Goal: Information Seeking & Learning: Learn about a topic

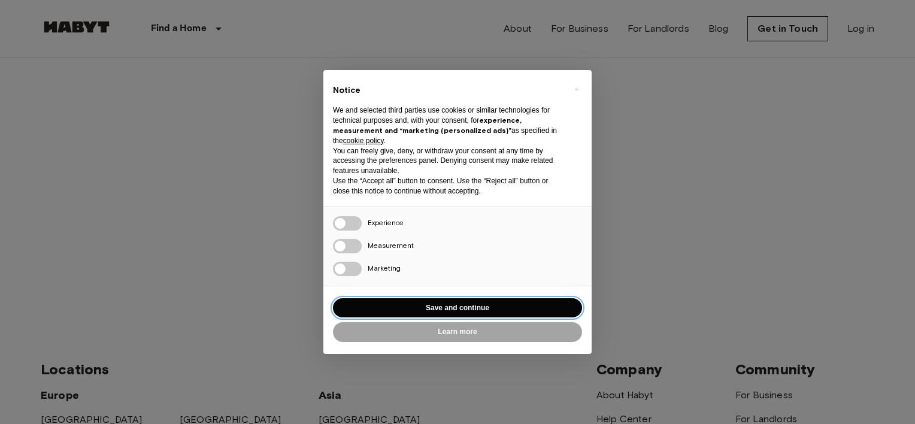
click at [476, 307] on button "Save and continue" at bounding box center [457, 308] width 249 height 20
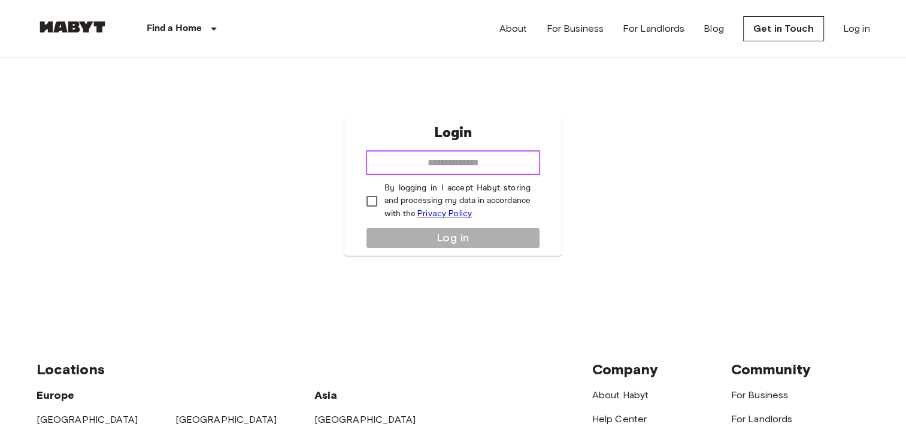
click at [445, 153] on input "email" at bounding box center [453, 163] width 174 height 24
click at [429, 166] on input "email" at bounding box center [453, 163] width 174 height 24
type input "**********"
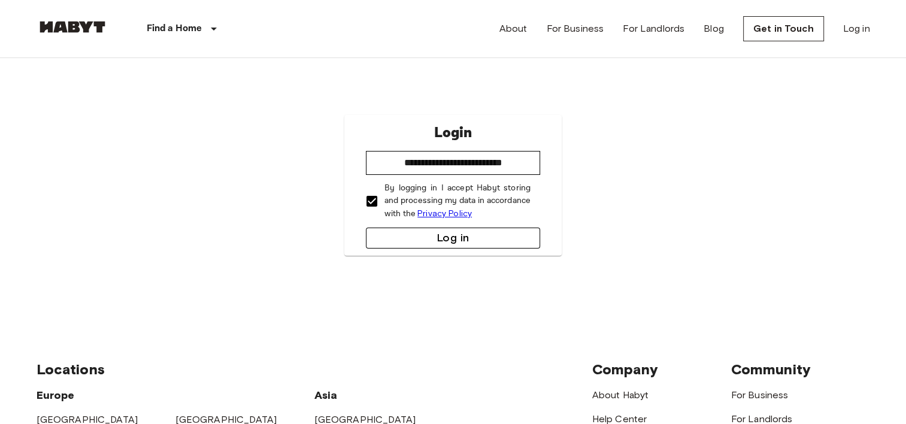
click at [412, 243] on button "Log in" at bounding box center [453, 238] width 174 height 21
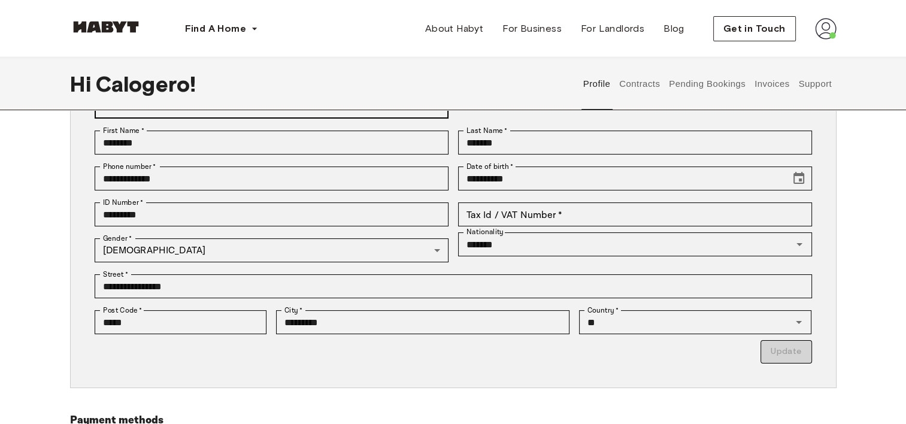
scroll to position [126, 0]
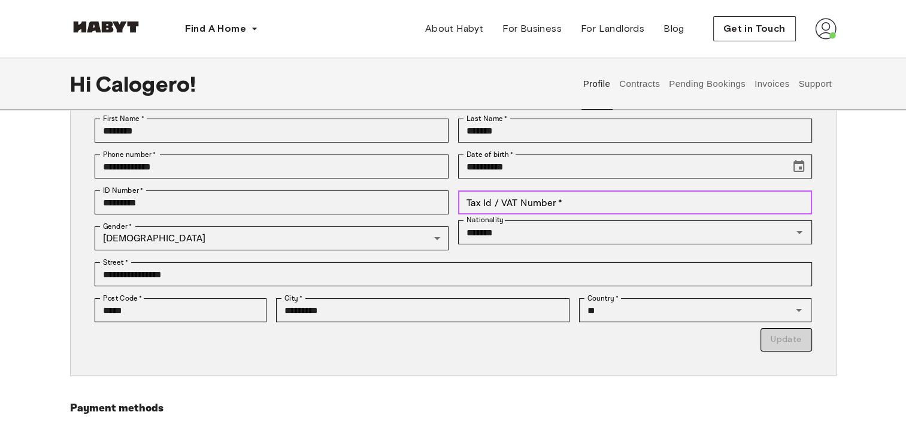
click at [584, 203] on input "Tax Id / VAT Number   *" at bounding box center [635, 202] width 354 height 24
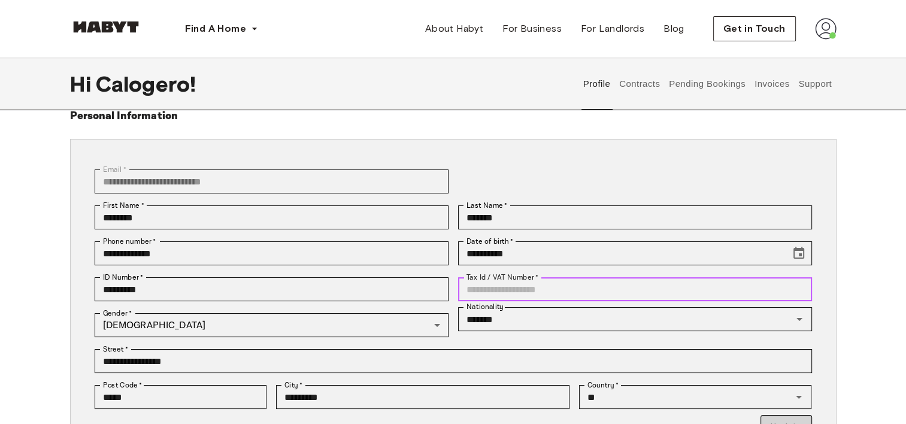
scroll to position [0, 0]
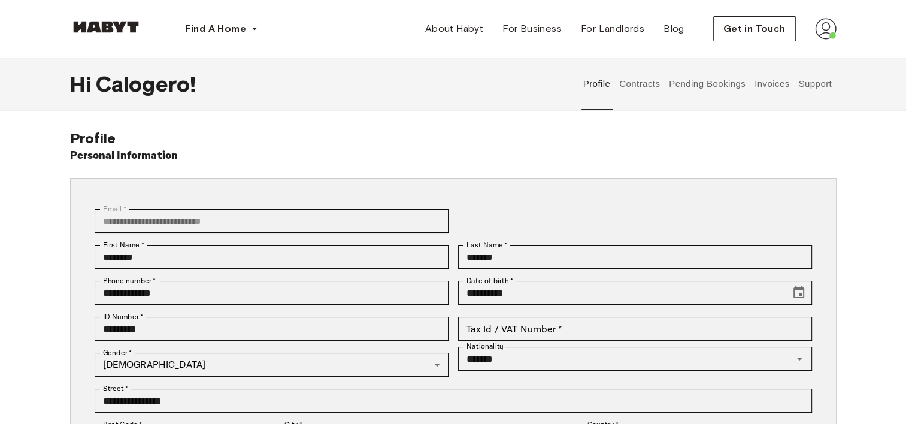
click at [649, 88] on button "Contracts" at bounding box center [640, 83] width 44 height 53
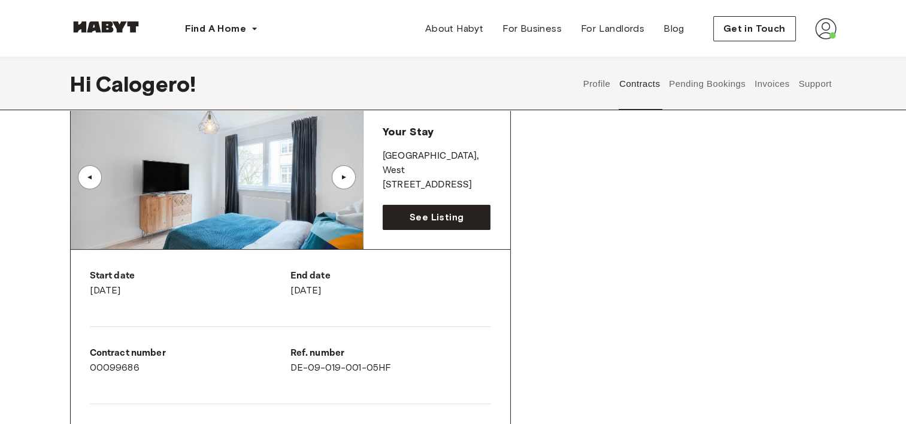
scroll to position [86, 0]
drag, startPoint x: 181, startPoint y: 297, endPoint x: 57, endPoint y: 292, distance: 124.0
drag, startPoint x: 441, startPoint y: 292, endPoint x: 398, endPoint y: 301, distance: 43.9
click at [398, 301] on div "End date September 30th, 2025" at bounding box center [390, 288] width 201 height 38
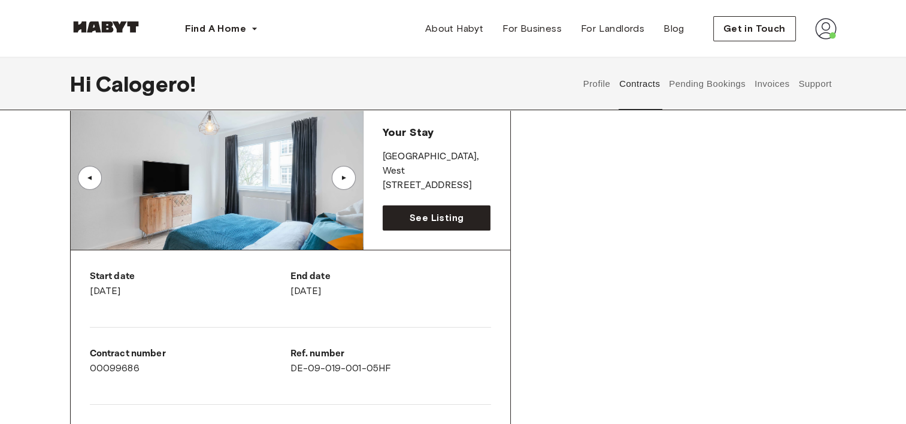
click at [407, 301] on div "End date September 30th, 2025" at bounding box center [390, 288] width 201 height 38
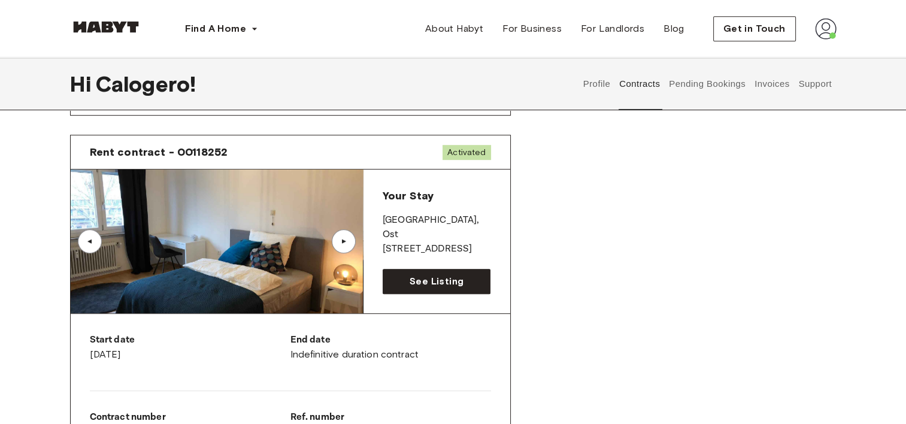
scroll to position [600, 0]
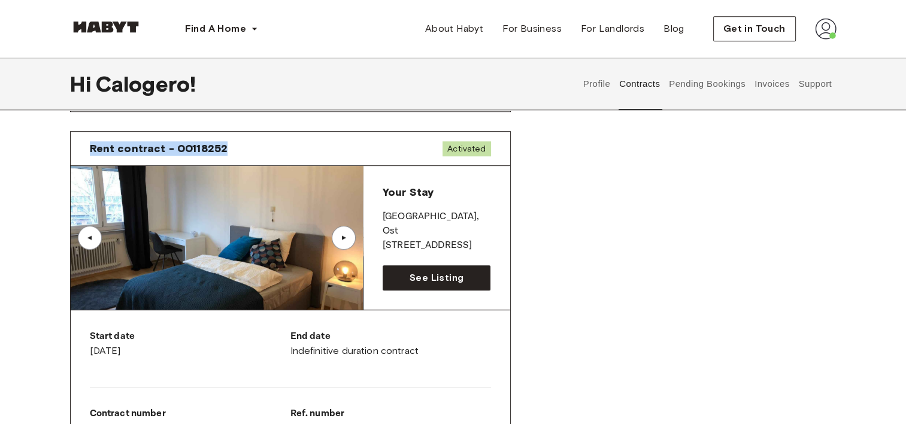
drag, startPoint x: 88, startPoint y: 150, endPoint x: 228, endPoint y: 144, distance: 140.2
click at [228, 144] on div "Rent contract - 00118252 Activated" at bounding box center [290, 149] width 439 height 34
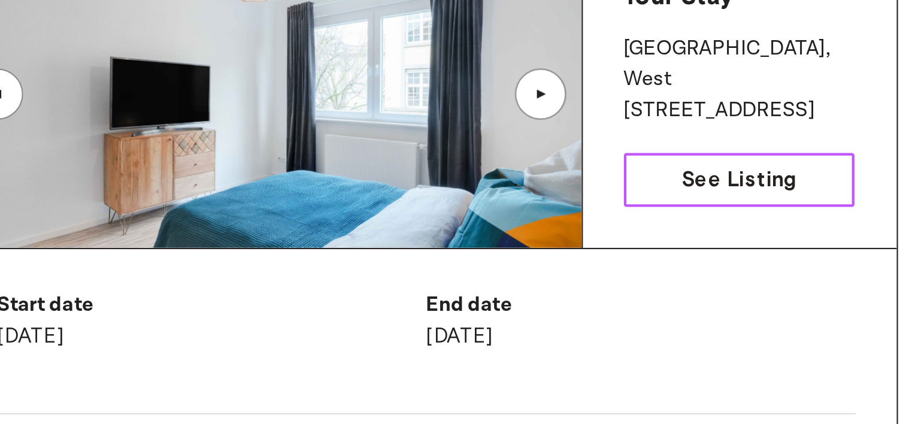
scroll to position [44, 0]
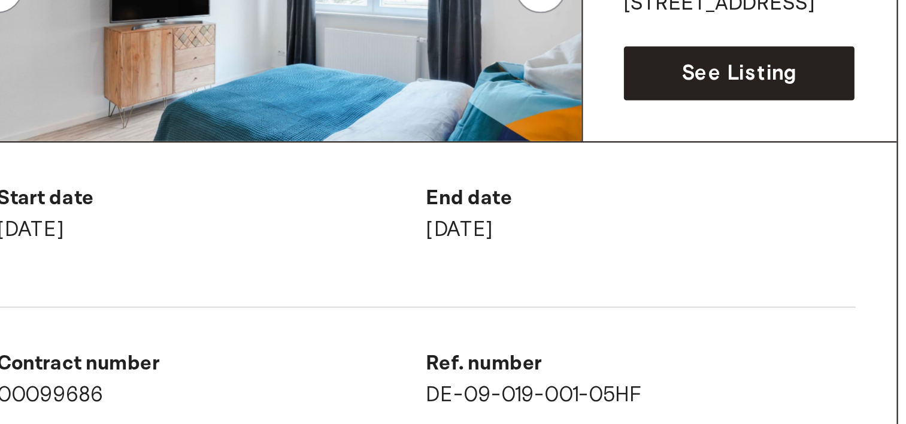
drag, startPoint x: 293, startPoint y: 324, endPoint x: 402, endPoint y: 332, distance: 108.6
click at [402, 332] on div "End date September 30th, 2025" at bounding box center [390, 325] width 201 height 29
drag, startPoint x: 402, startPoint y: 332, endPoint x: 278, endPoint y: 333, distance: 123.3
click at [278, 333] on div "Start date December 4th, 2024 End date September 30th, 2025 Contract number 000…" at bounding box center [290, 417] width 439 height 251
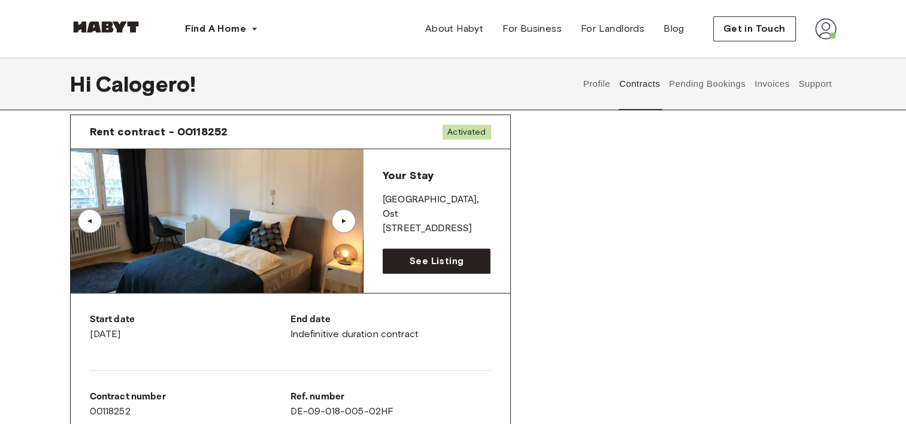
scroll to position [617, 0]
click at [597, 273] on div "Rent contract - 00099686 Terminated ▲ ▲ Your Stay STUTTGART , West Weimarstraße…" at bounding box center [453, 114] width 766 height 1168
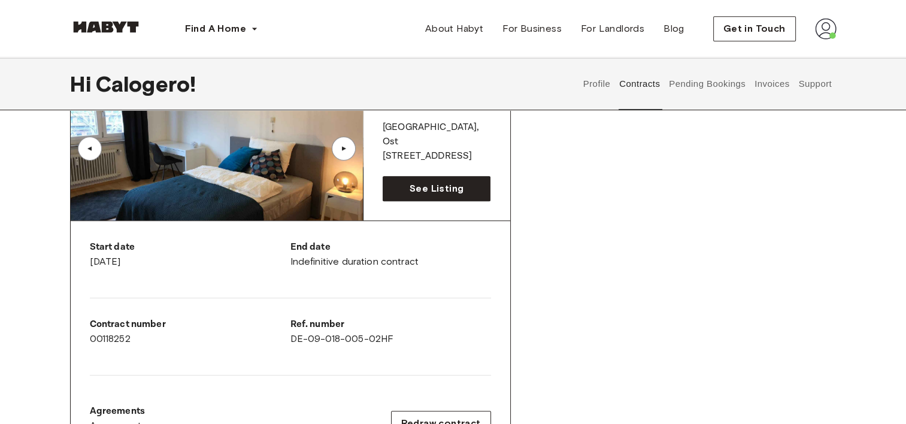
scroll to position [688, 0]
drag, startPoint x: 213, startPoint y: 262, endPoint x: 74, endPoint y: 252, distance: 139.3
click at [74, 252] on div "Start date October 4th, 2025 End date Indefinitive duration contract Contract n…" at bounding box center [290, 347] width 439 height 251
drag, startPoint x: 74, startPoint y: 252, endPoint x: 31, endPoint y: 280, distance: 51.7
click at [31, 280] on div "Contracts Rent contract - 00099686 Terminated ▲ ▲ Your Stay STUTTGART , West We…" at bounding box center [453, 159] width 862 height 1436
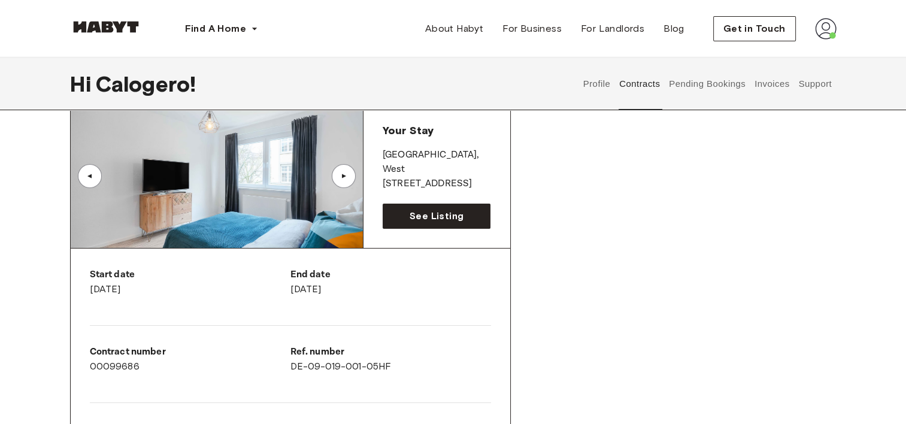
scroll to position [226, 0]
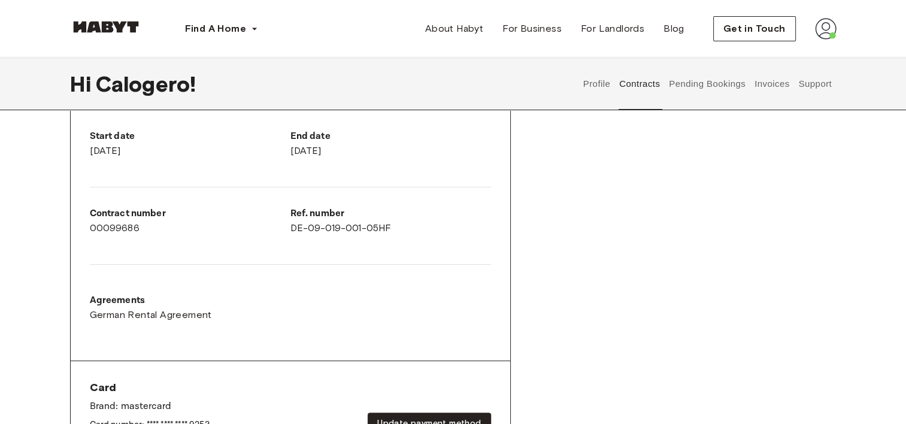
drag, startPoint x: 417, startPoint y: 158, endPoint x: 282, endPoint y: 129, distance: 137.7
click at [282, 129] on div "Start date December 4th, 2024 End date September 30th, 2025 Contract number 000…" at bounding box center [290, 235] width 439 height 251
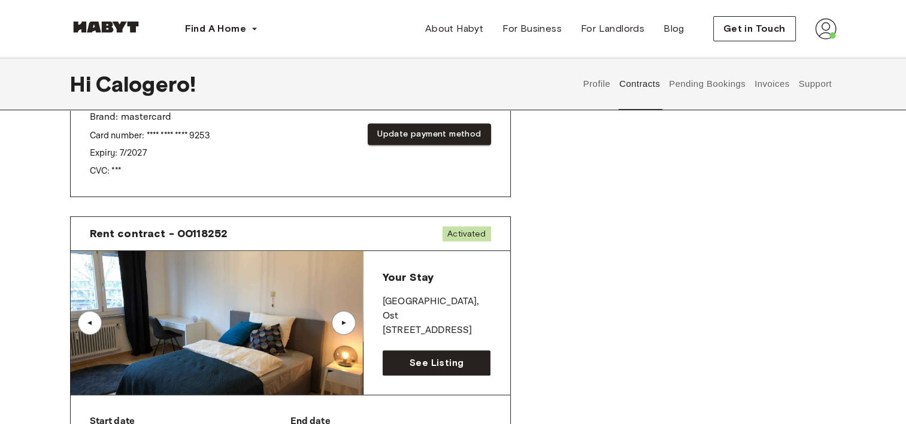
scroll to position [515, 0]
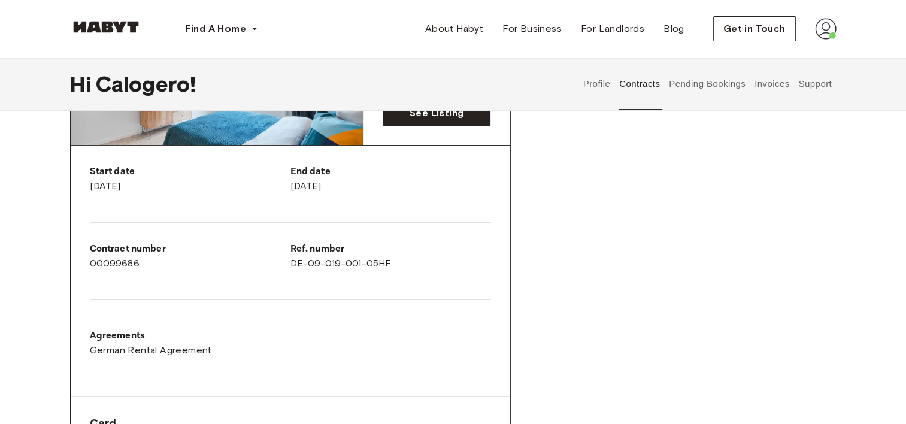
click at [213, 205] on div "Start date December 4th, 2024 End date September 30th, 2025 Contract number 000…" at bounding box center [290, 270] width 439 height 251
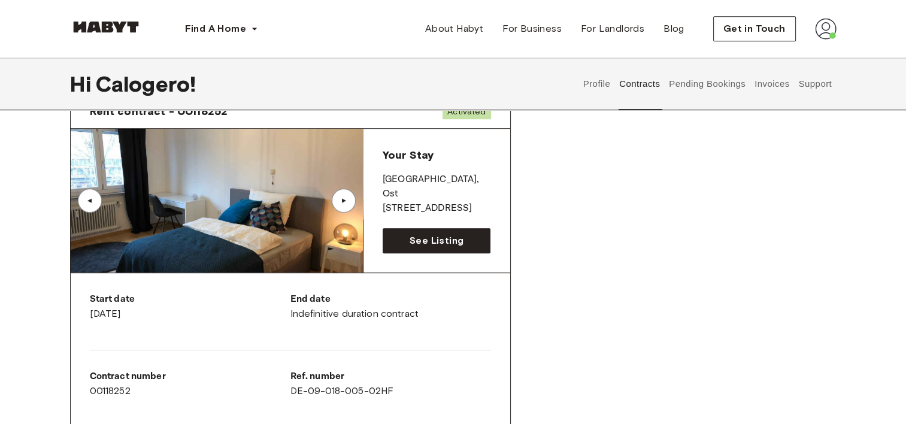
scroll to position [637, 0]
drag, startPoint x: 197, startPoint y: 313, endPoint x: 55, endPoint y: 312, distance: 141.9
click at [55, 312] on div "Contracts Rent contract - 00099686 Terminated ▲ ▲ Your Stay STUTTGART , West We…" at bounding box center [453, 210] width 862 height 1436
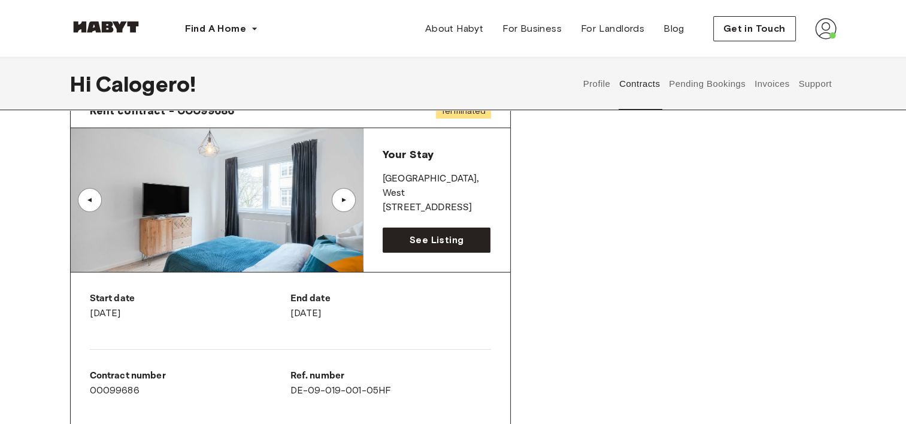
scroll to position [64, 0]
drag, startPoint x: 407, startPoint y: 316, endPoint x: 275, endPoint y: 313, distance: 131.8
click at [275, 313] on div "Start date December 4th, 2024 End date September 30th, 2025 Contract number 000…" at bounding box center [290, 397] width 439 height 251
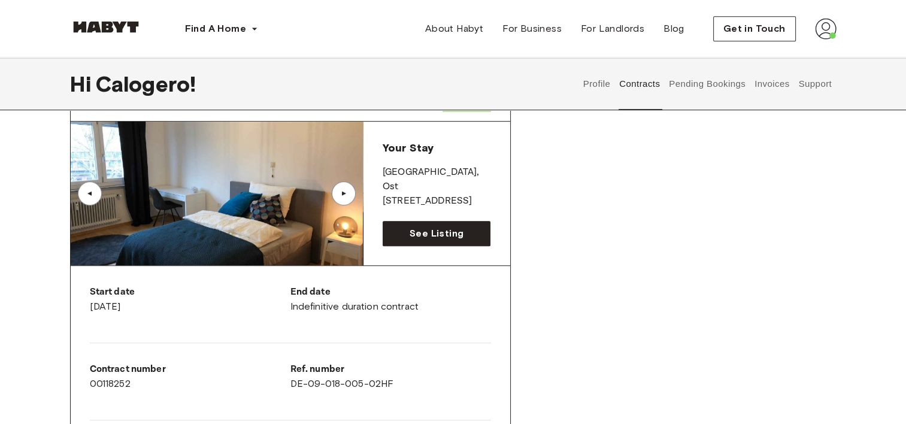
scroll to position [687, 0]
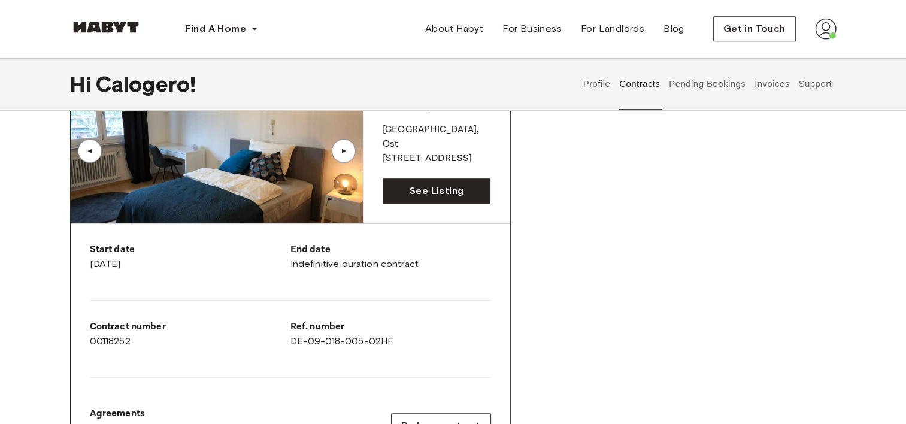
drag, startPoint x: 175, startPoint y: 261, endPoint x: 74, endPoint y: 259, distance: 100.6
click at [74, 259] on div "Start date October 4th, 2025 End date Indefinitive duration contract Contract n…" at bounding box center [290, 348] width 439 height 251
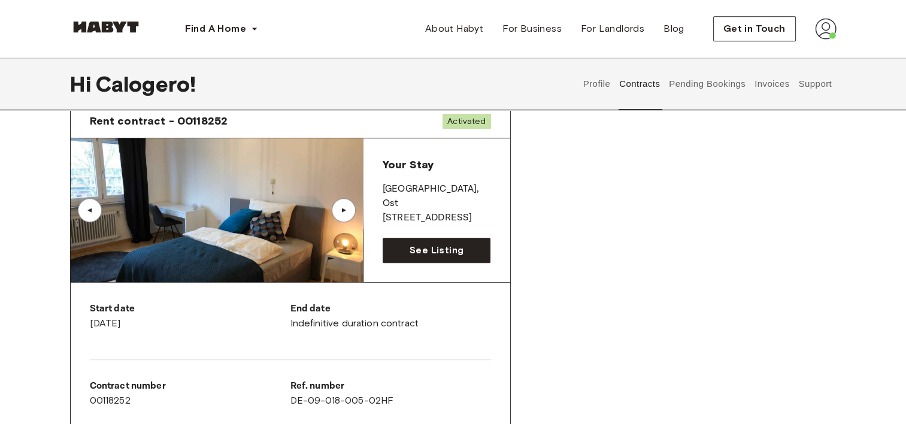
scroll to position [627, 0]
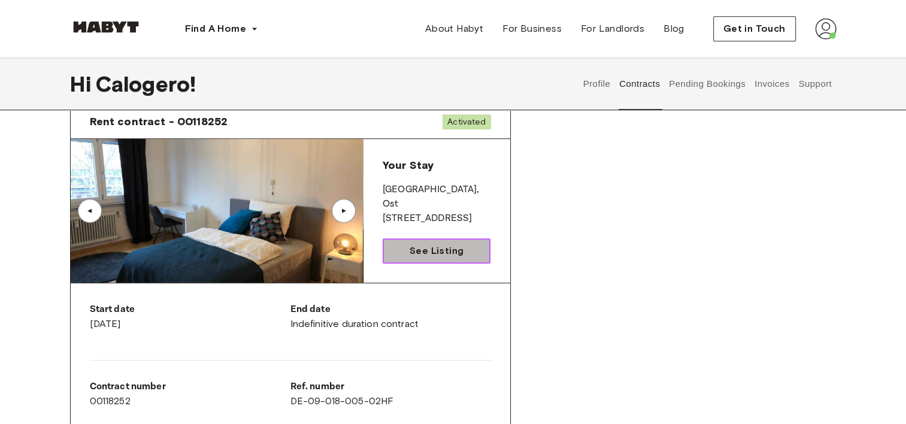
click at [424, 251] on span "See Listing" at bounding box center [437, 251] width 54 height 14
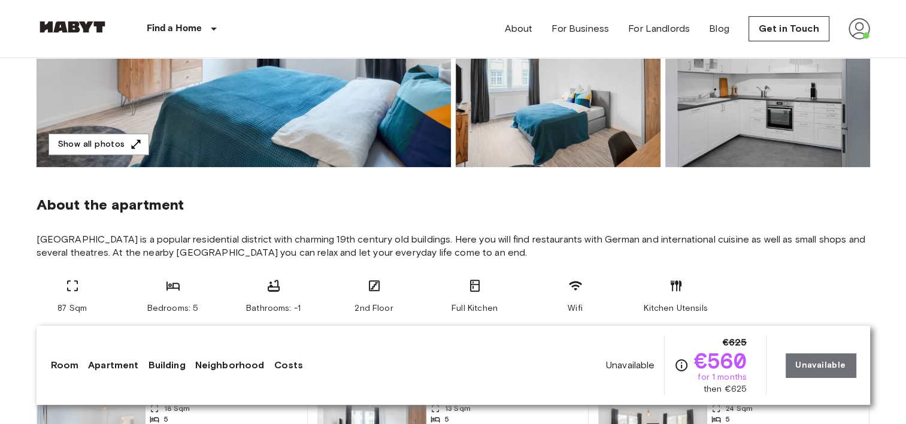
scroll to position [318, 0]
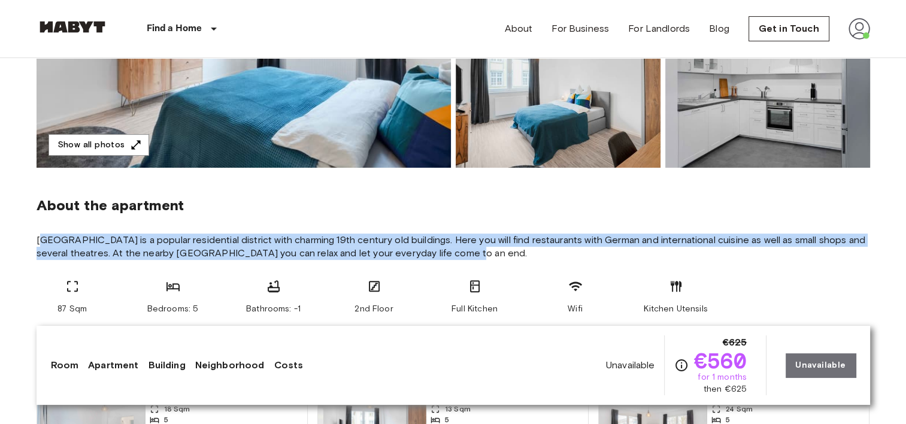
drag, startPoint x: 444, startPoint y: 255, endPoint x: 40, endPoint y: 240, distance: 404.4
click at [40, 240] on span "[GEOGRAPHIC_DATA] is a popular residential district with charming 19th century …" at bounding box center [453, 246] width 833 height 26
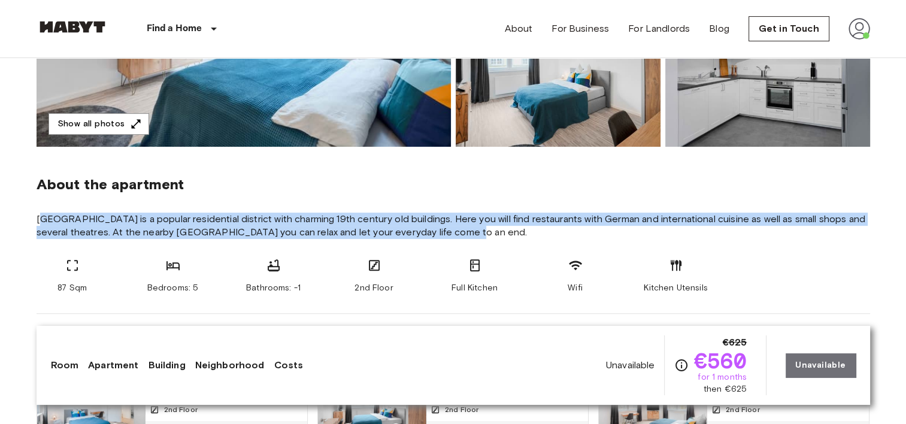
scroll to position [340, 0]
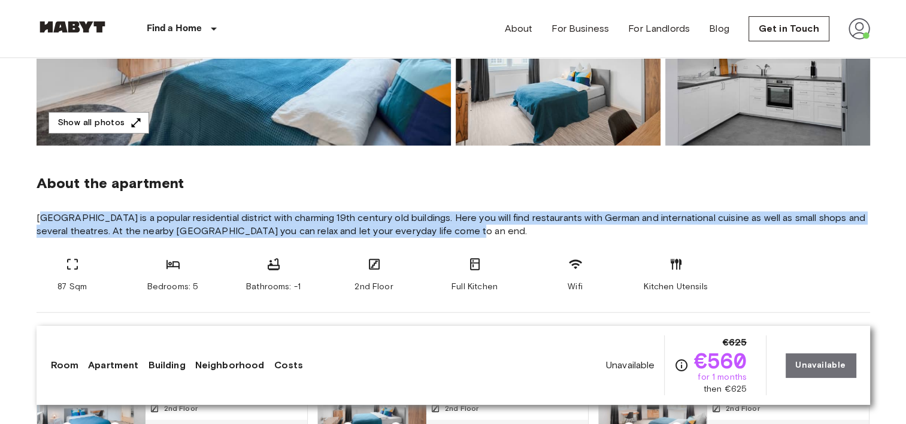
click at [375, 231] on span "[GEOGRAPHIC_DATA] is a popular residential district with charming 19th century …" at bounding box center [453, 224] width 833 height 26
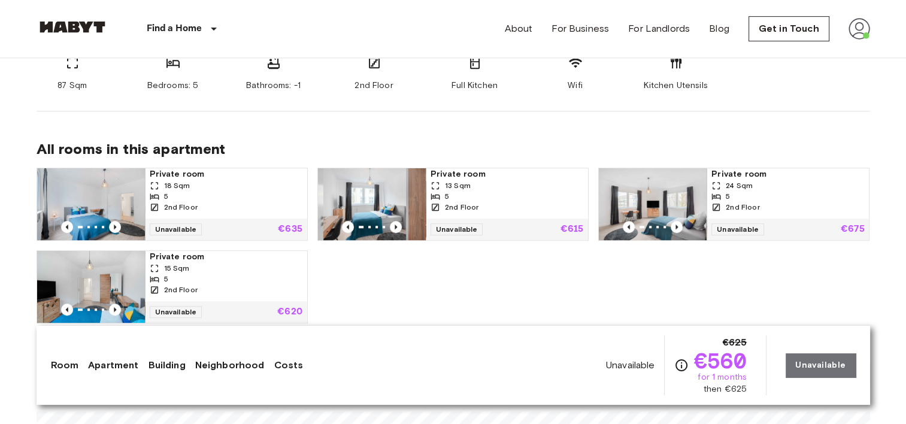
scroll to position [541, 0]
click at [737, 183] on span "24 Sqm" at bounding box center [739, 185] width 27 height 11
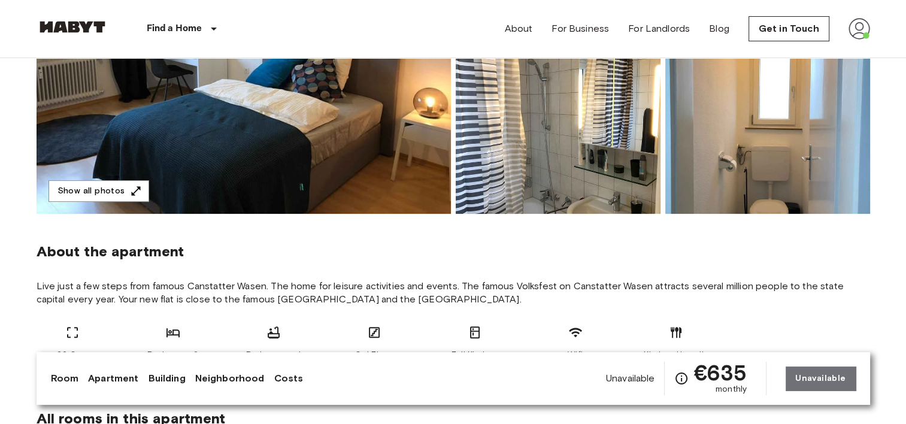
scroll to position [260, 0]
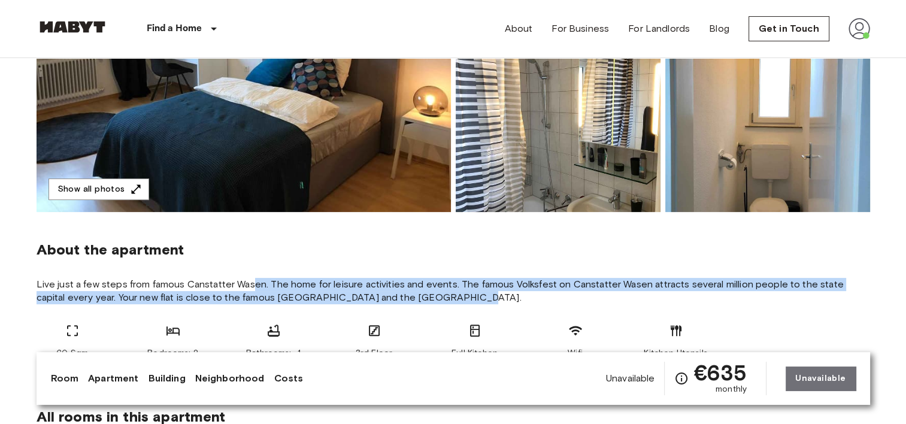
drag, startPoint x: 251, startPoint y: 286, endPoint x: 446, endPoint y: 292, distance: 194.7
click at [446, 292] on span "Live just a few steps from famous Canstatter Wasen. The home for leisure activi…" at bounding box center [453, 291] width 833 height 26
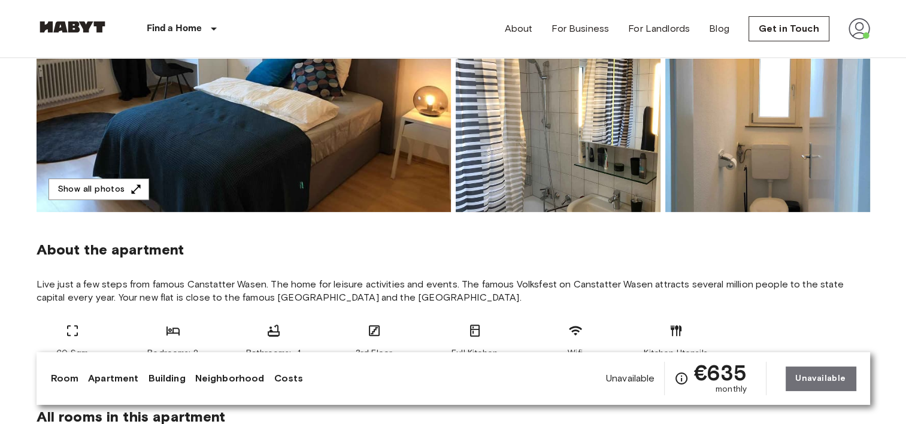
drag, startPoint x: 446, startPoint y: 292, endPoint x: 480, endPoint y: 295, distance: 33.6
click at [480, 295] on span "Live just a few steps from famous Canstatter Wasen. The home for leisure activi…" at bounding box center [453, 291] width 833 height 26
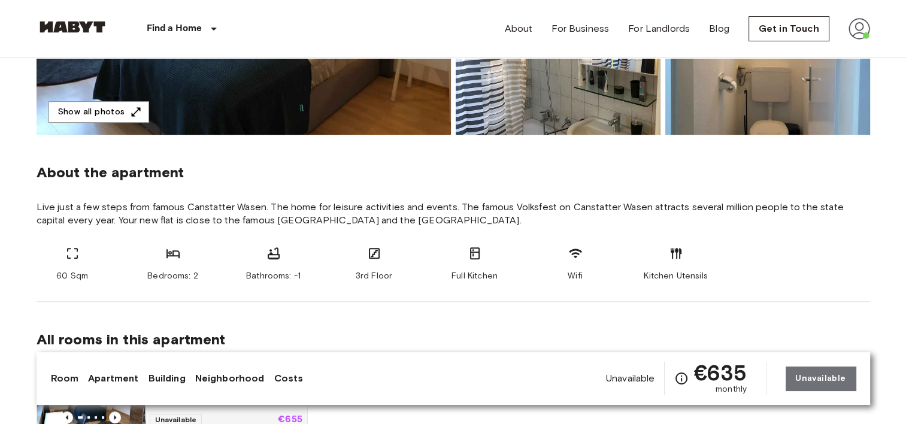
scroll to position [383, 0]
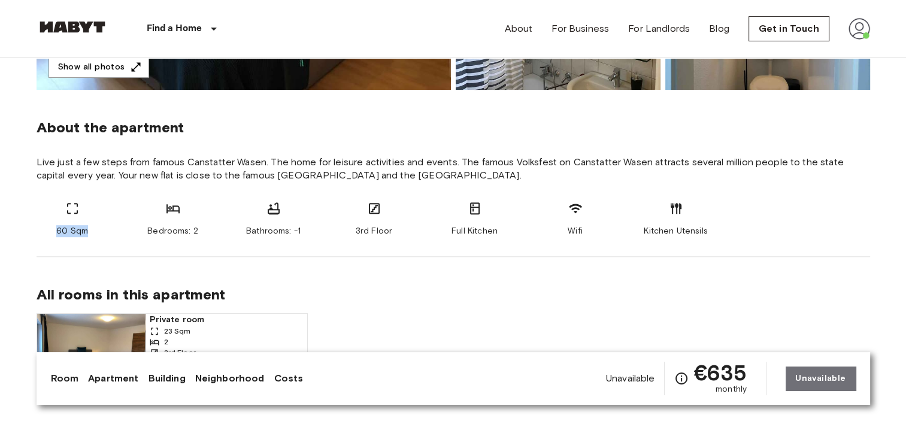
drag, startPoint x: 102, startPoint y: 231, endPoint x: 41, endPoint y: 226, distance: 61.9
click at [41, 226] on div "60 Sqm" at bounding box center [73, 219] width 72 height 36
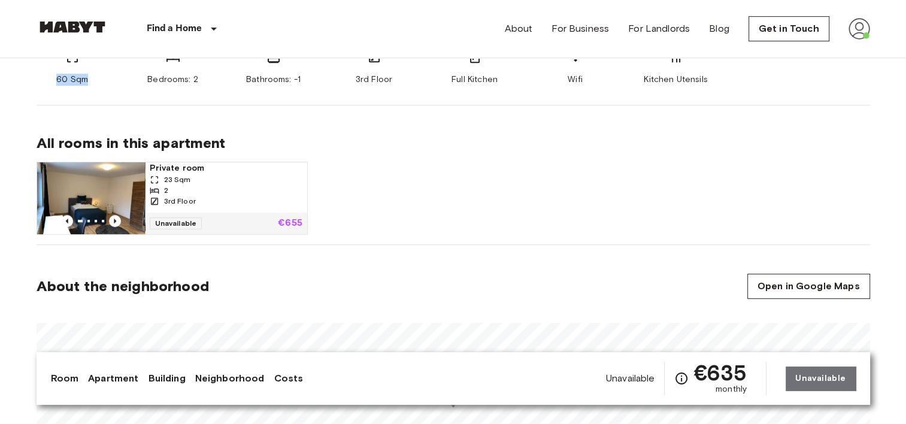
scroll to position [532, 0]
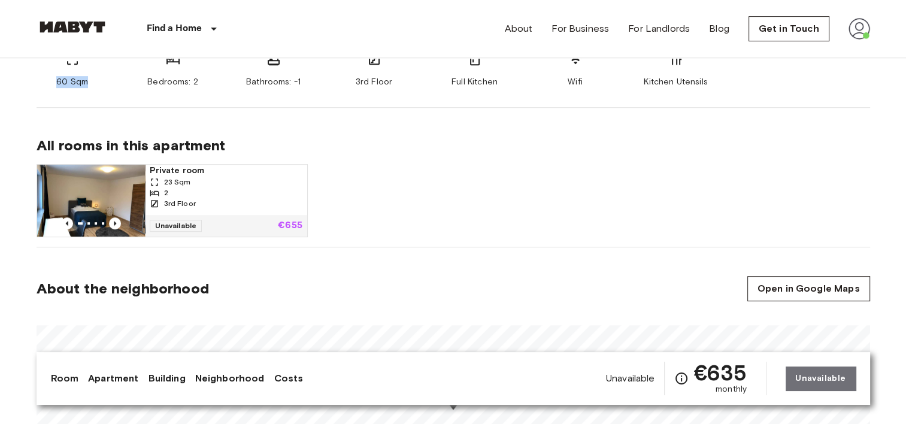
click at [188, 172] on span "Private room" at bounding box center [226, 171] width 153 height 12
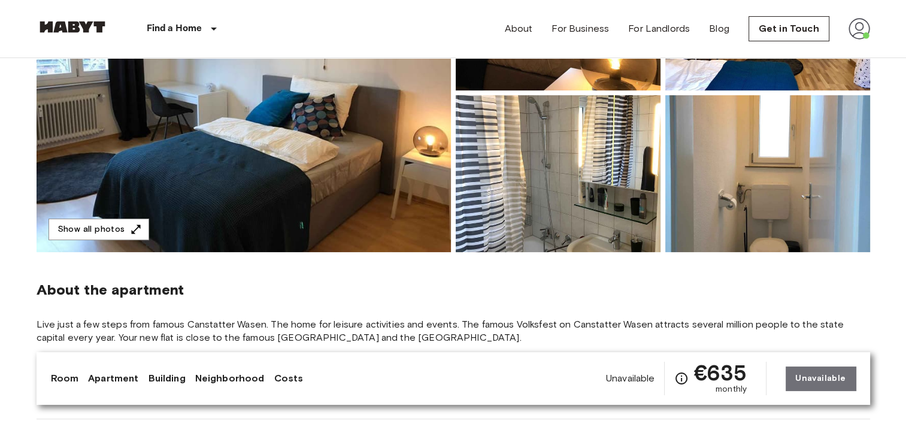
scroll to position [0, 0]
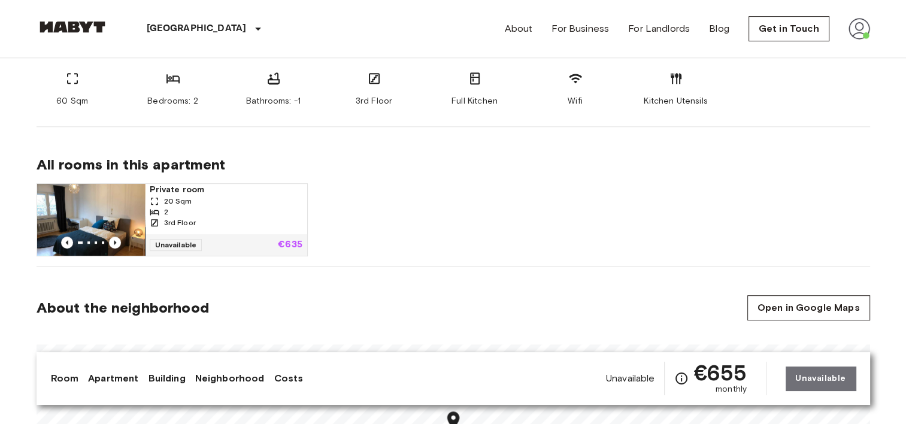
scroll to position [572, 0]
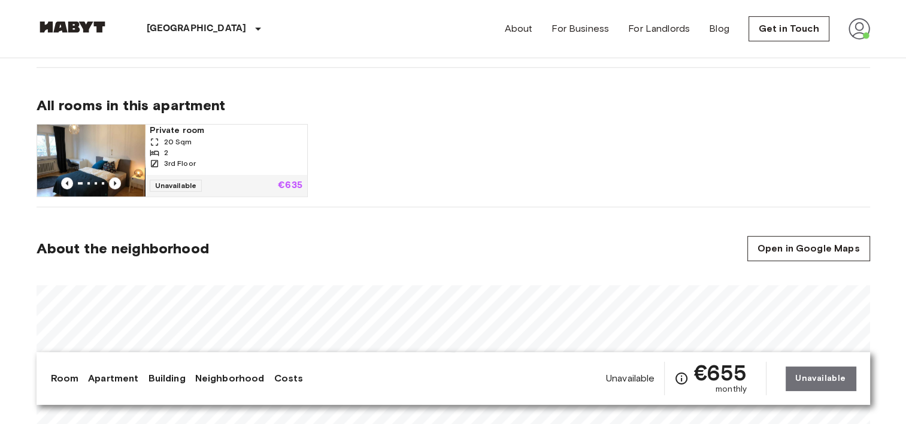
click at [174, 129] on span "Private room" at bounding box center [226, 131] width 153 height 12
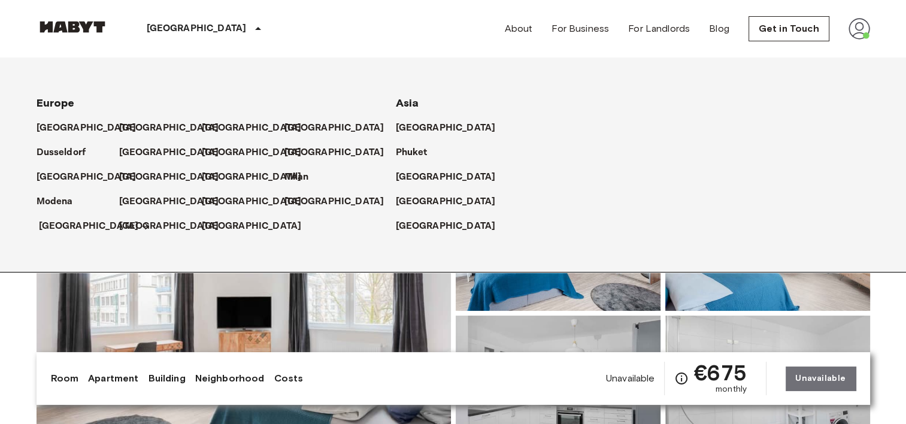
click at [56, 222] on p "[GEOGRAPHIC_DATA]" at bounding box center [89, 226] width 100 height 14
